Goal: Information Seeking & Learning: Find specific fact

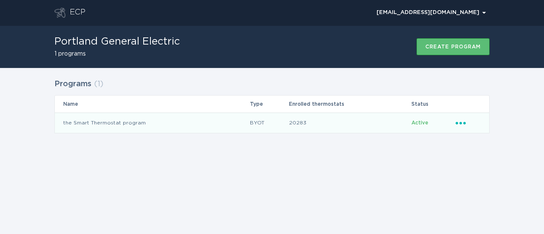
click at [125, 119] on td "the Smart Thermostat program" at bounding box center [152, 123] width 195 height 20
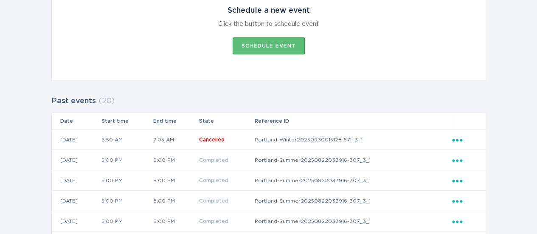
scroll to position [170, 0]
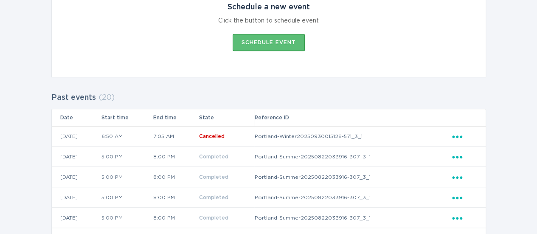
click at [463, 136] on icon "Ellipsis" at bounding box center [458, 135] width 12 height 7
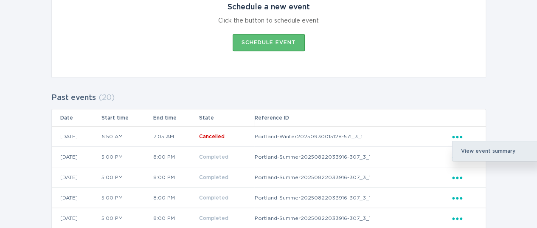
click at [469, 148] on div "View event summary" at bounding box center [497, 151] width 88 height 20
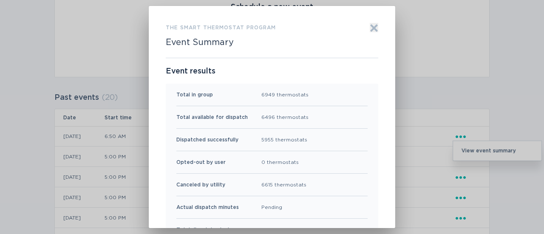
click at [263, 139] on div "5955 thermostats" at bounding box center [284, 139] width 46 height 9
copy div "5955"
click at [370, 27] on icon "Exit" at bounding box center [374, 28] width 8 height 8
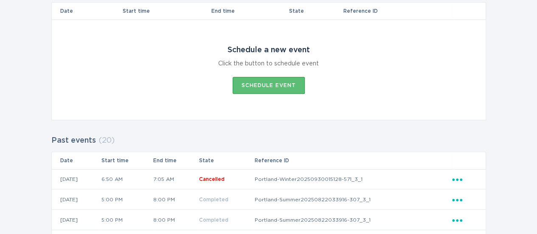
scroll to position [0, 0]
